Goal: Browse casually: Explore the website without a specific task or goal

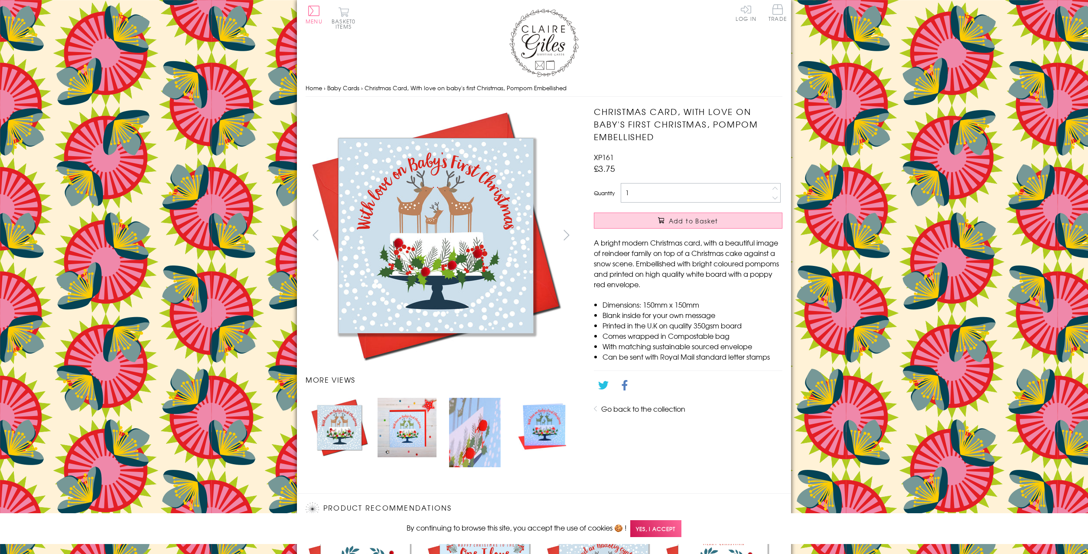
scroll to position [351, 0]
